Goal: Information Seeking & Learning: Find specific fact

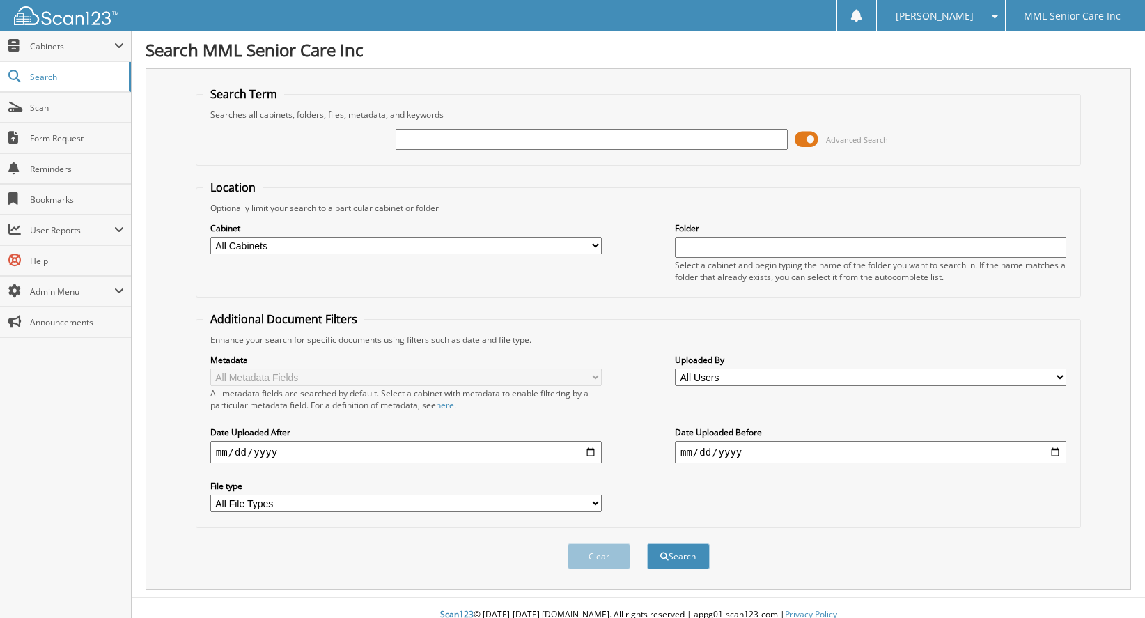
click at [615, 146] on input "text" at bounding box center [590, 139] width 391 height 21
click at [615, 141] on input "text" at bounding box center [590, 139] width 391 height 21
type input "[PERSON_NAME]"
click at [686, 550] on button "Search" at bounding box center [678, 556] width 63 height 26
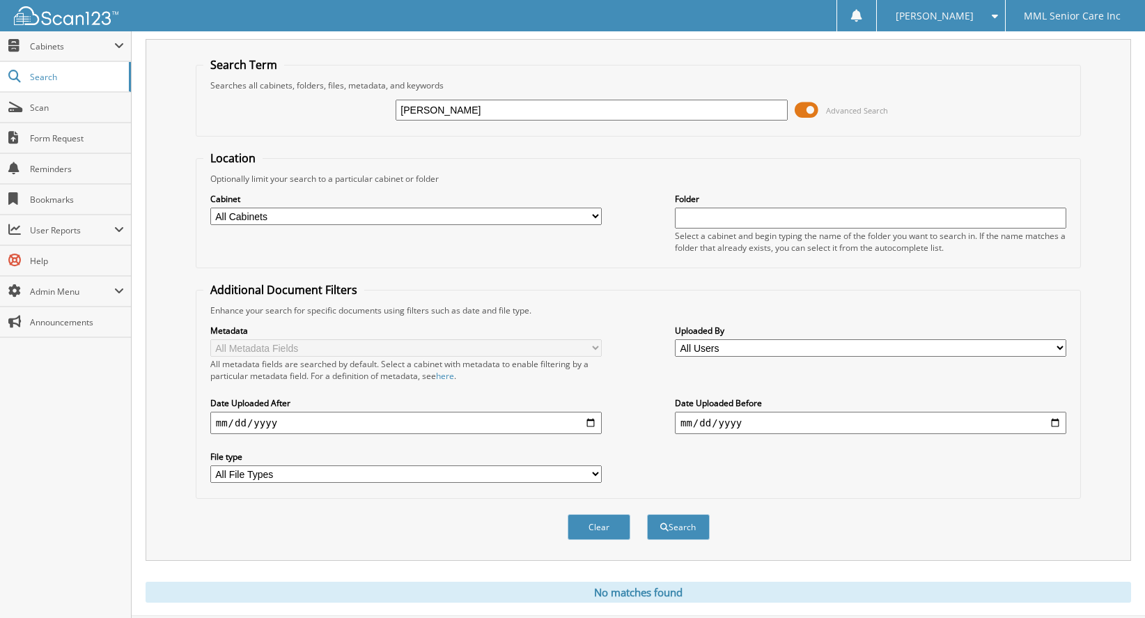
scroll to position [50, 0]
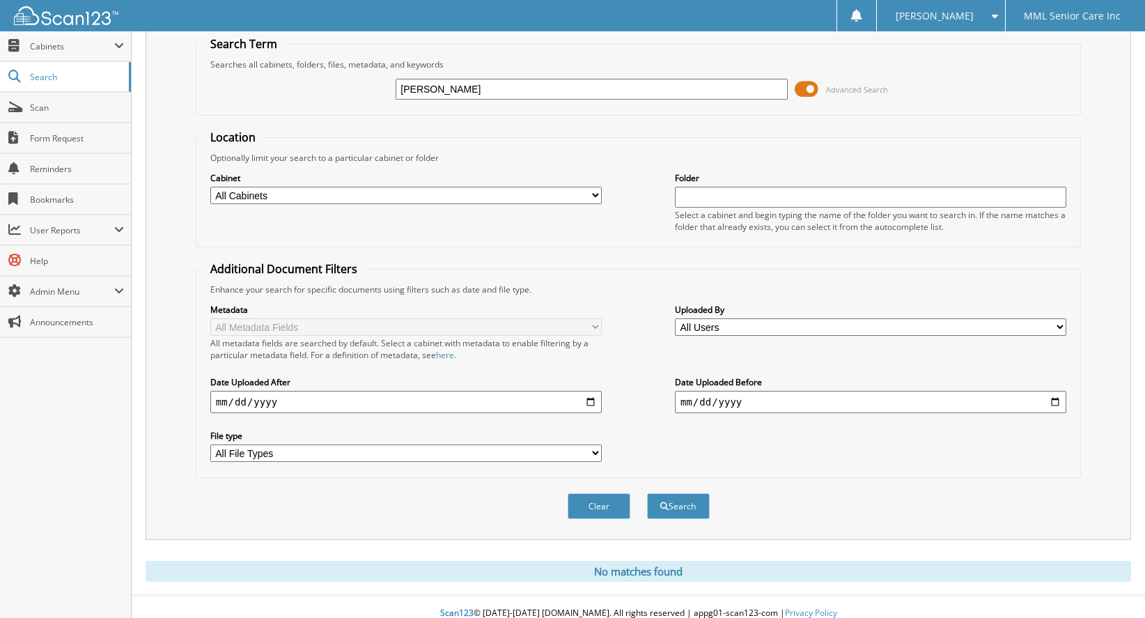
click at [80, 9] on img at bounding box center [66, 15] width 104 height 19
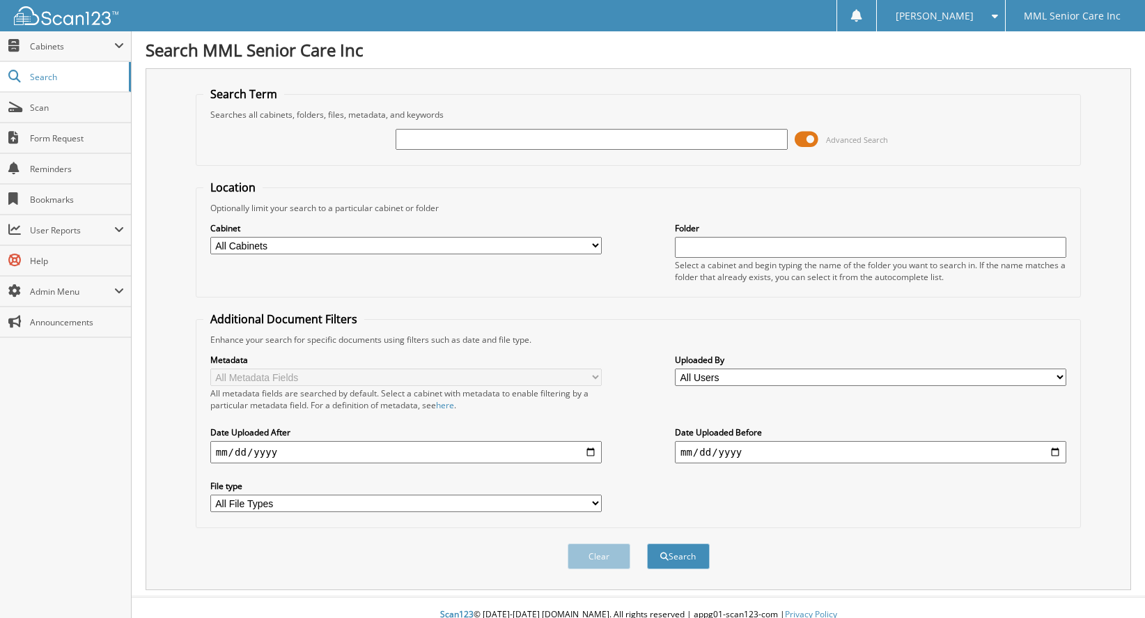
click at [466, 139] on input "text" at bounding box center [590, 139] width 391 height 21
type input "Schwartz"
click at [680, 543] on button "Search" at bounding box center [678, 556] width 63 height 26
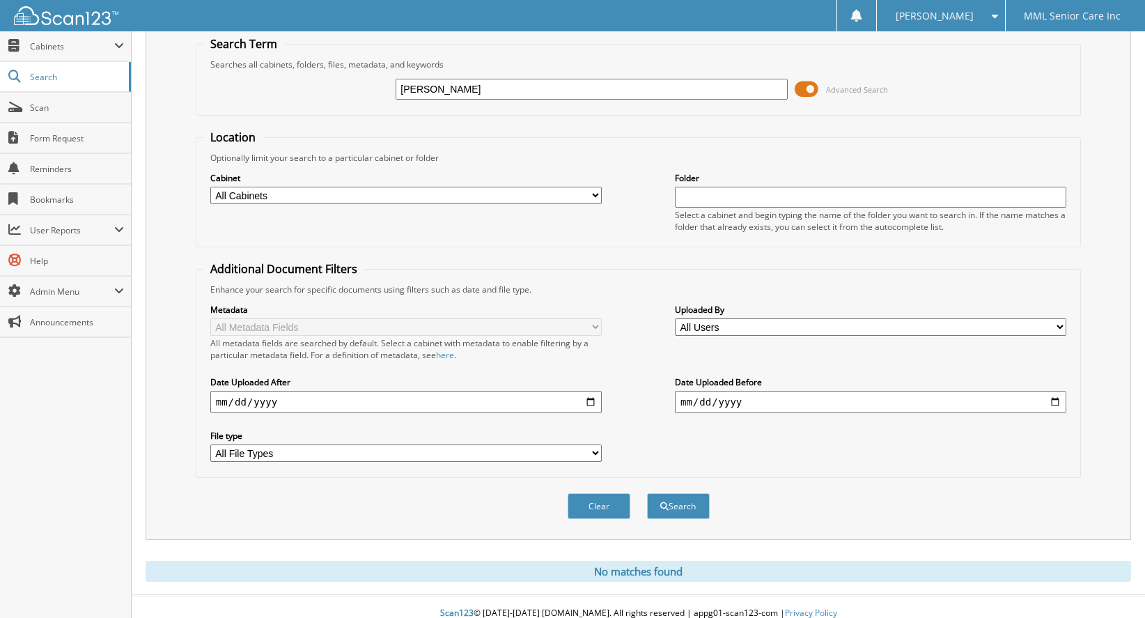
click at [72, 10] on img at bounding box center [66, 15] width 104 height 19
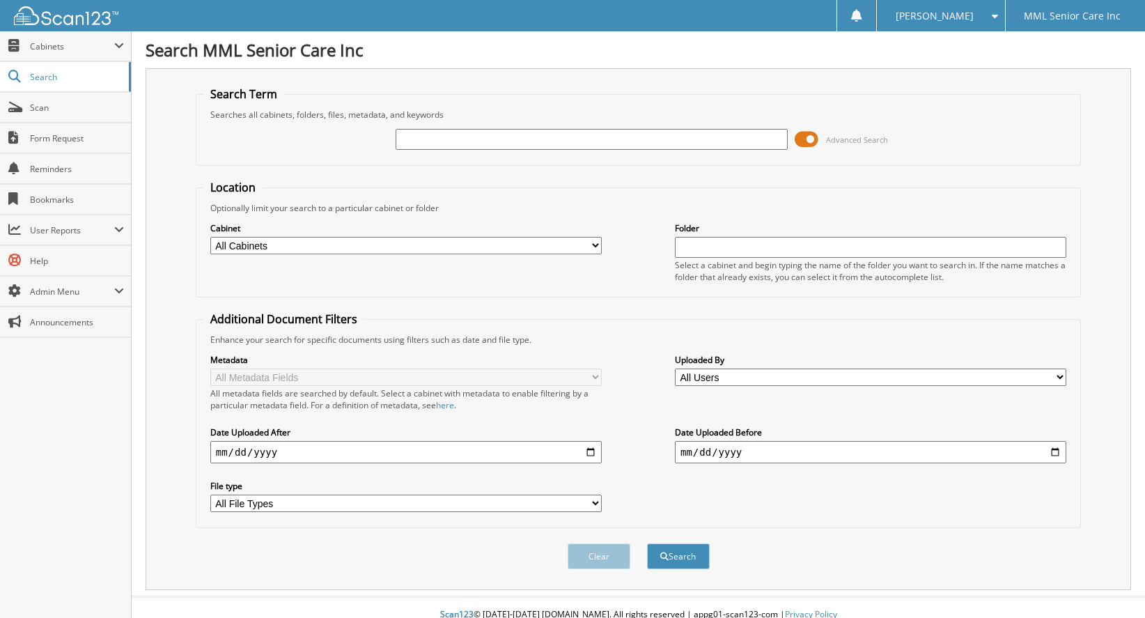
scroll to position [1, 0]
click at [74, 21] on img at bounding box center [66, 15] width 104 height 19
